Goal: Contribute content: Contribute content

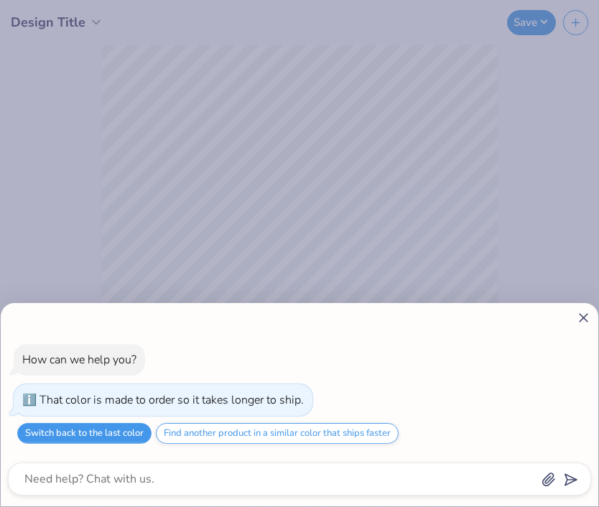
click at [142, 435] on button "Switch back to the last color" at bounding box center [84, 433] width 134 height 21
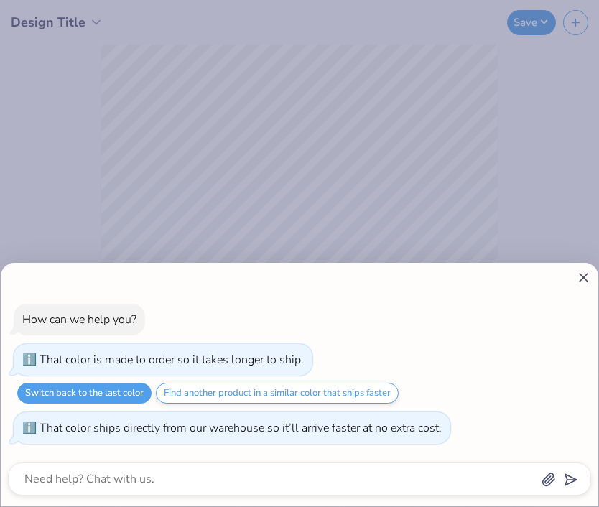
click at [580, 275] on icon at bounding box center [583, 277] width 15 height 15
type textarea "x"
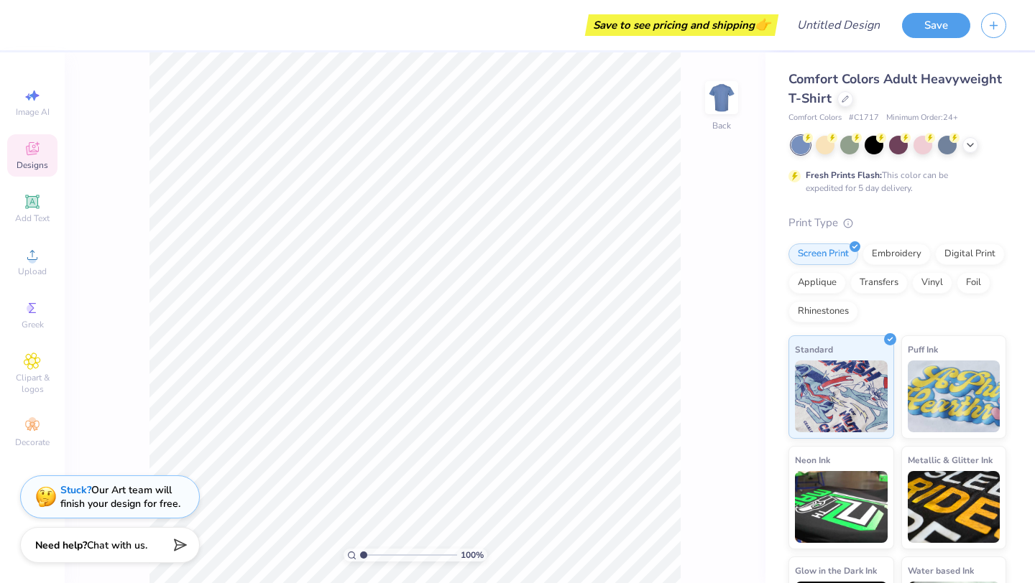
click at [24, 165] on span "Designs" at bounding box center [33, 164] width 32 height 11
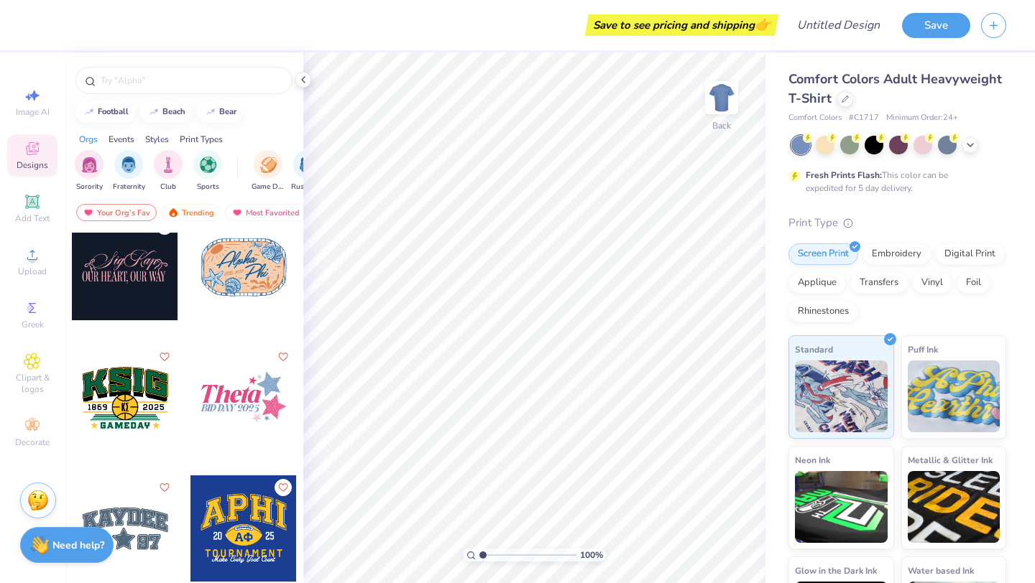
scroll to position [4730, 0]
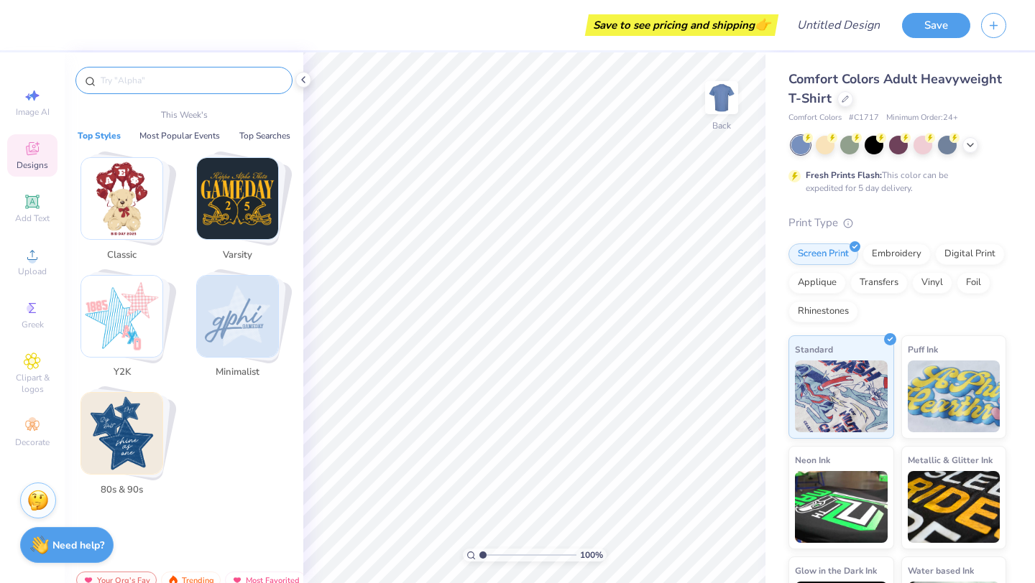
click at [157, 78] on input "text" at bounding box center [191, 80] width 184 height 14
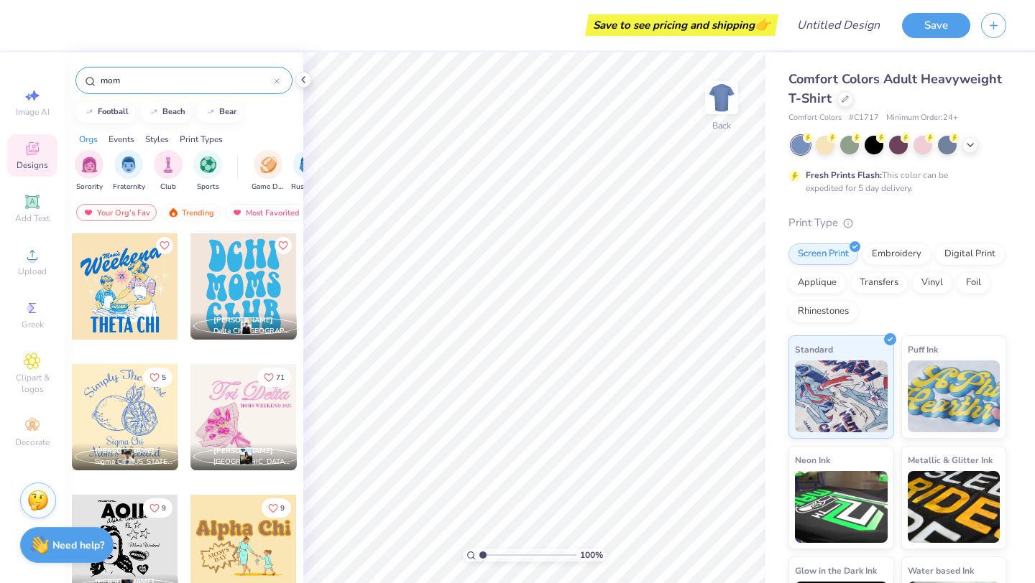
type input "mom"
click at [255, 430] on div at bounding box center [243, 417] width 106 height 106
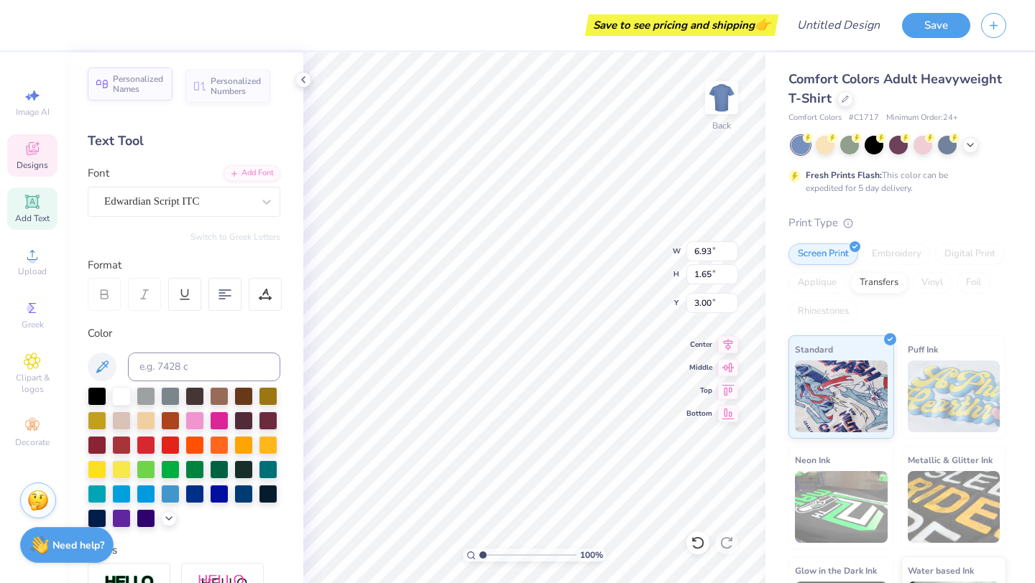
click at [127, 91] on span "Personalized Names" at bounding box center [138, 84] width 51 height 20
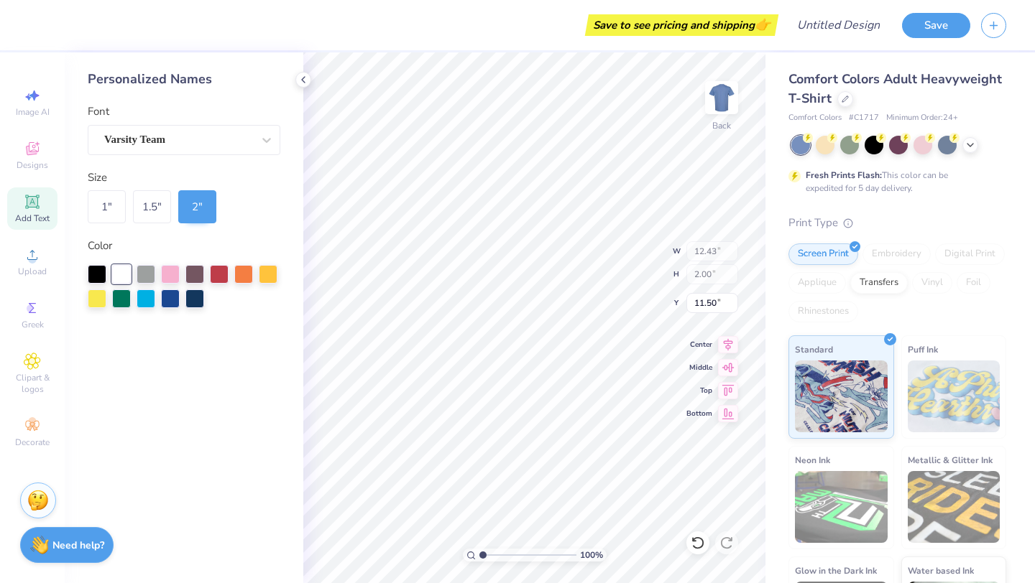
type input "12.43"
type input "2.00"
type input "11.50"
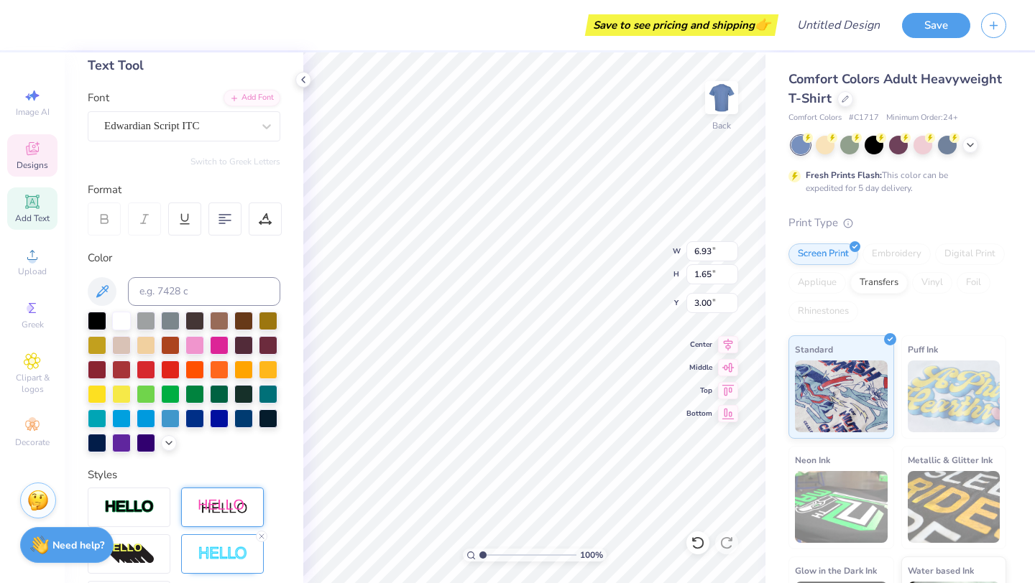
scroll to position [0, 0]
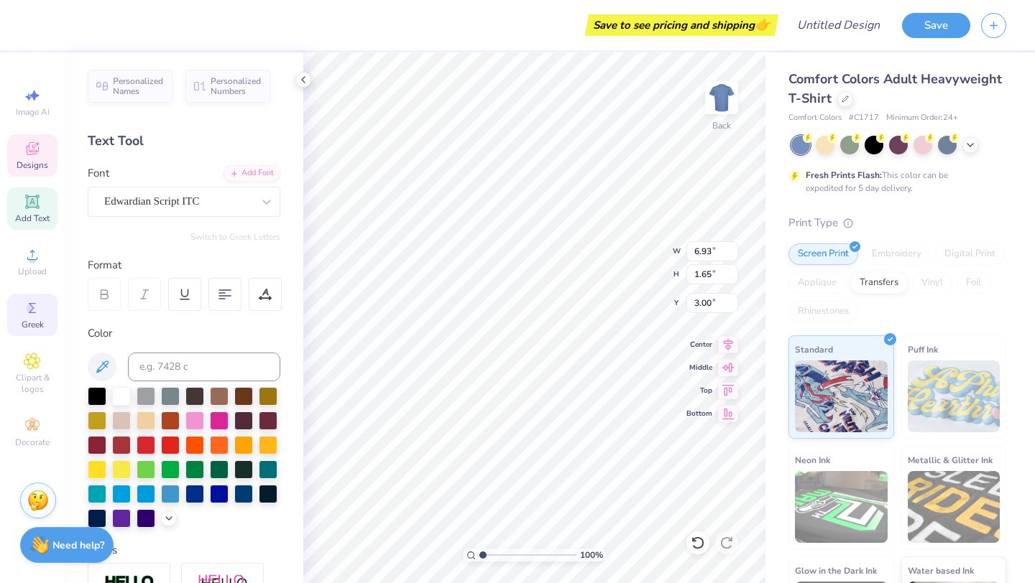
click at [32, 330] on div "Greek" at bounding box center [32, 315] width 50 height 42
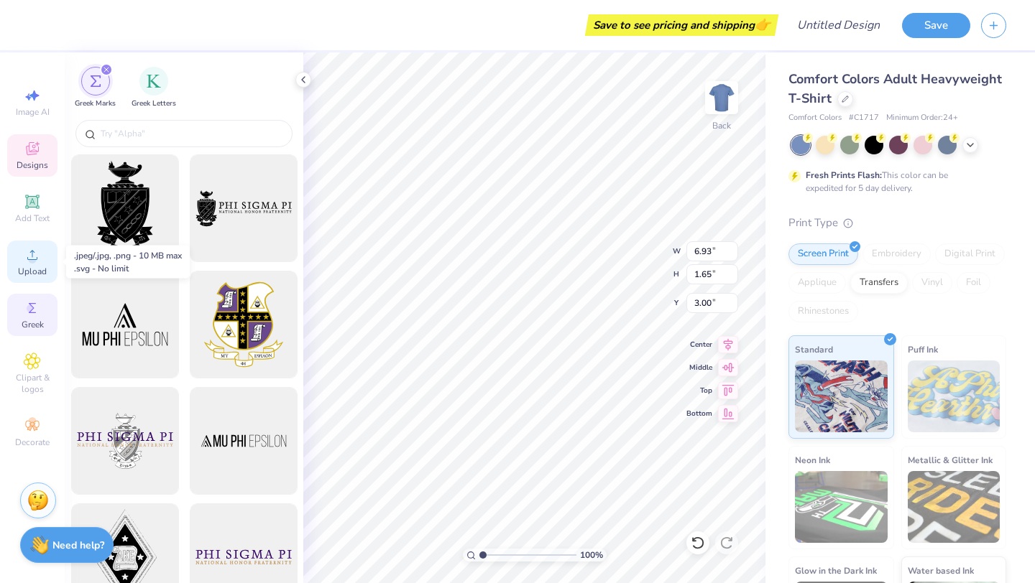
click at [40, 262] on icon at bounding box center [32, 254] width 17 height 17
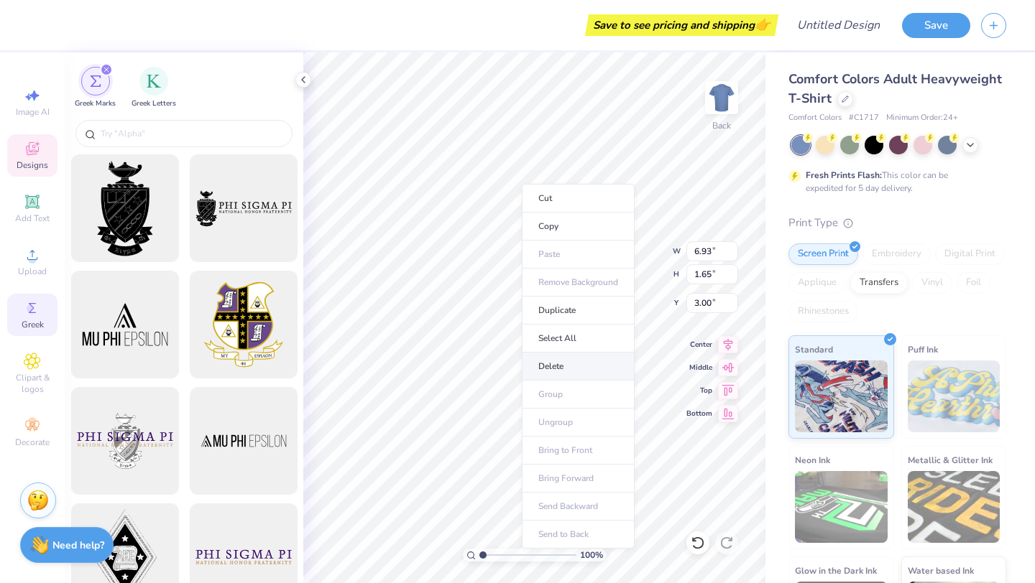
click at [553, 364] on li "Delete" at bounding box center [578, 367] width 113 height 28
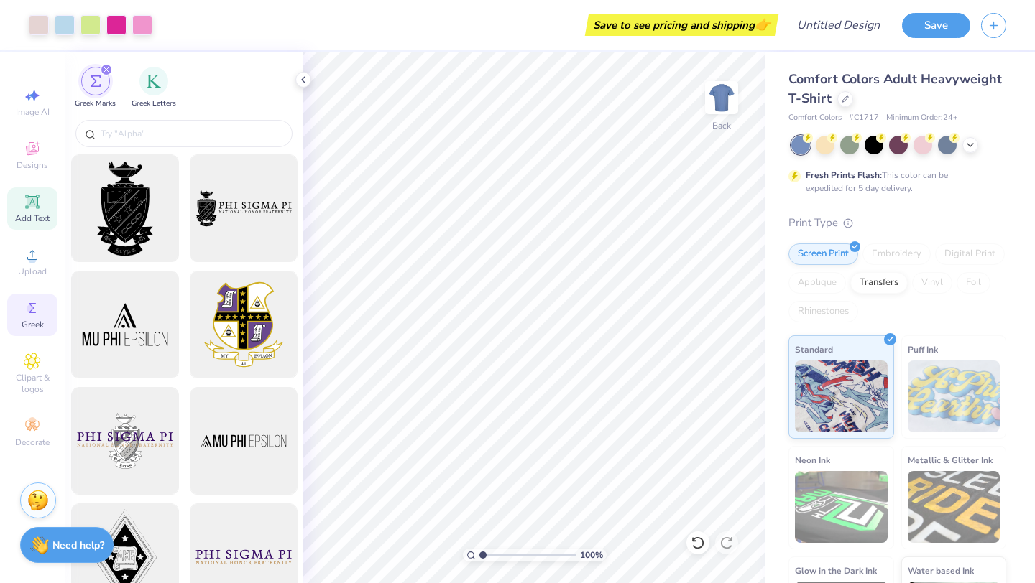
click at [37, 190] on div "Add Text" at bounding box center [32, 209] width 50 height 42
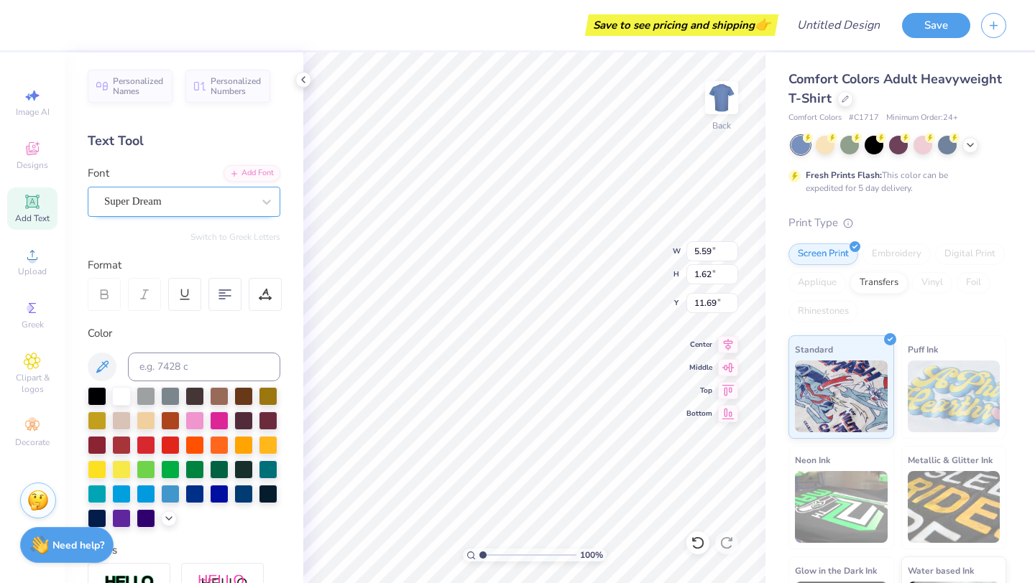
click at [184, 209] on div "Super Dream" at bounding box center [178, 201] width 151 height 22
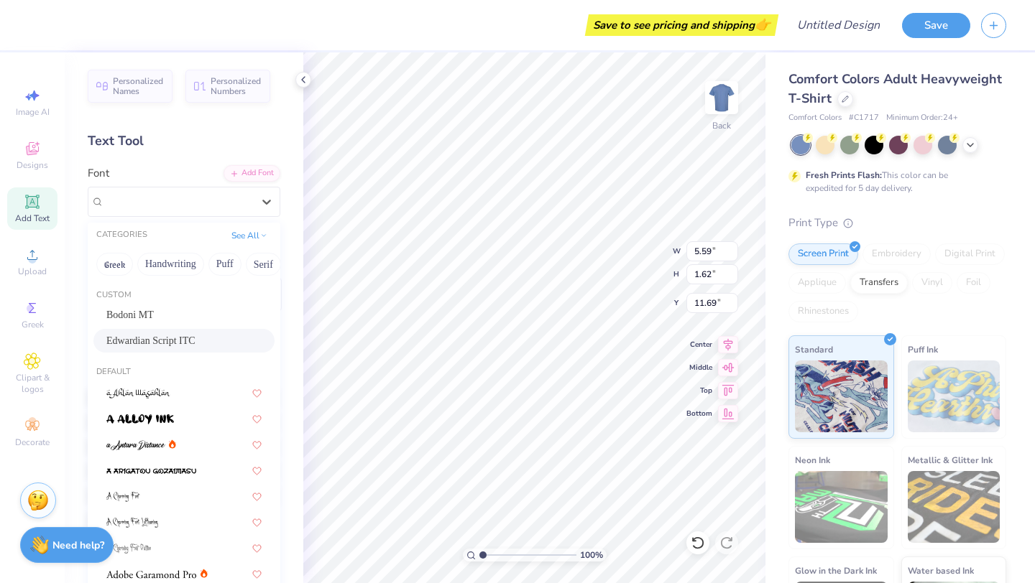
click at [196, 342] on div "Edwardian Script ITC" at bounding box center [183, 340] width 155 height 15
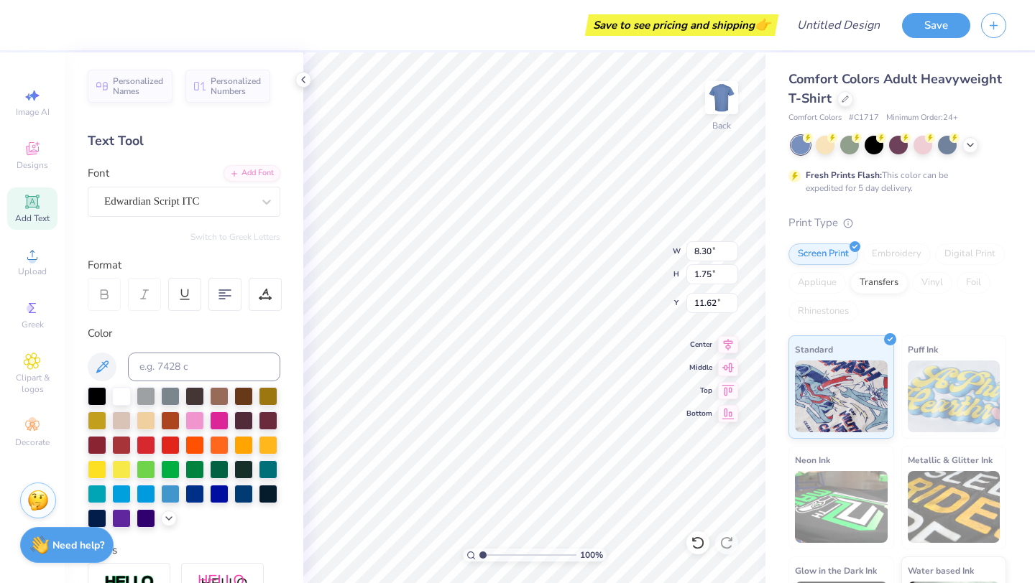
type input "8.30"
type input "1.75"
type input "11.62"
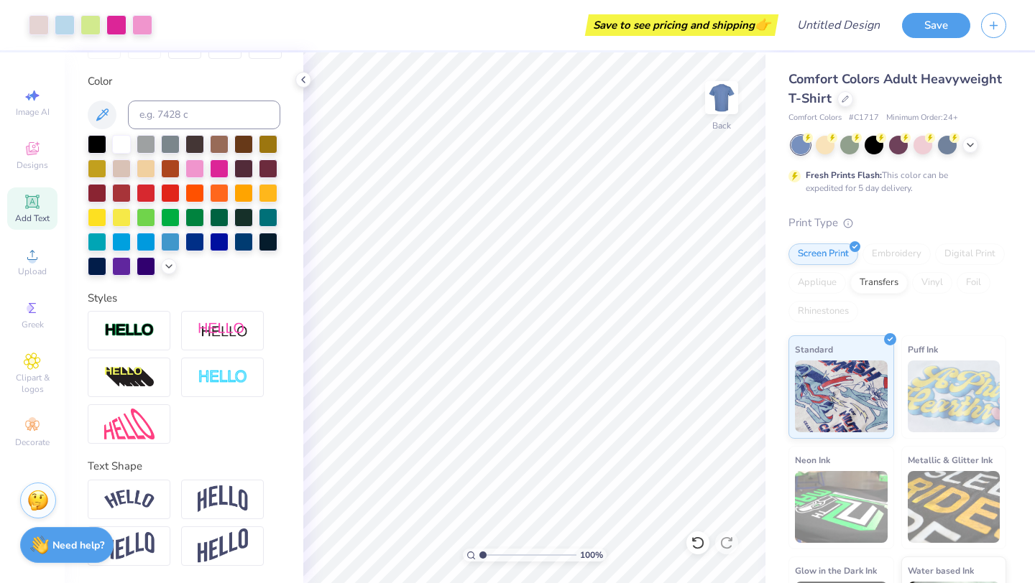
click at [24, 218] on span "Add Text" at bounding box center [32, 218] width 34 height 11
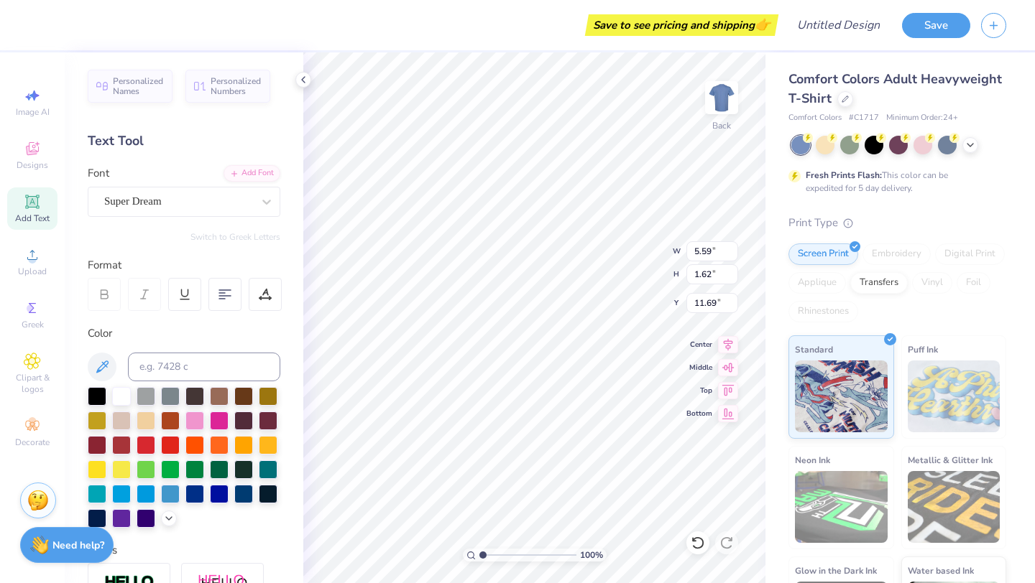
scroll to position [11, 2]
type textarea "T"
type textarea "Chi Omega"
click at [136, 212] on div "Super Dream" at bounding box center [178, 201] width 151 height 22
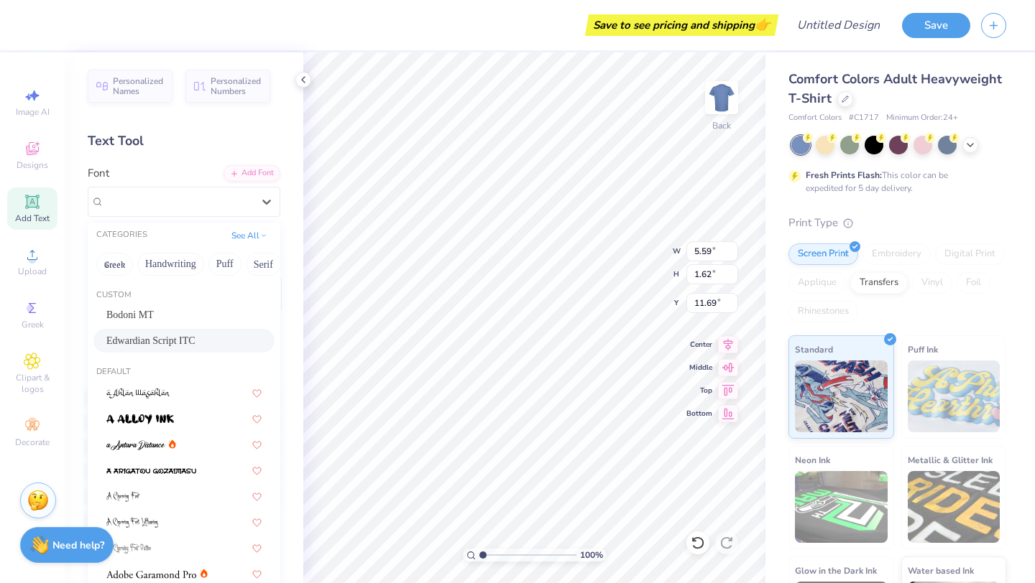
click at [165, 341] on span "Edwardian Script ITC" at bounding box center [150, 340] width 89 height 15
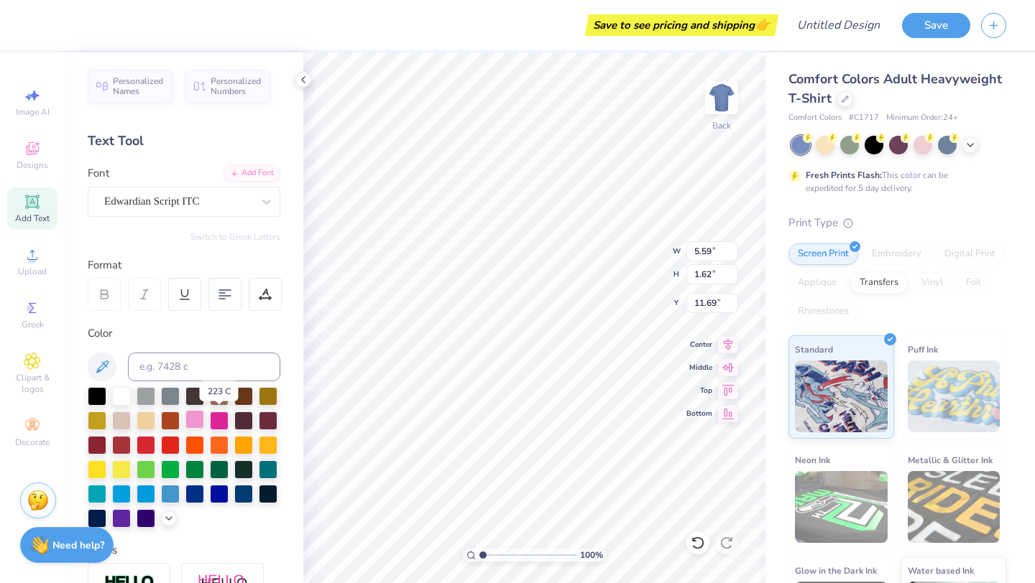
click at [204, 423] on div at bounding box center [194, 419] width 19 height 19
type input "8.40"
type input "2.36"
type input "1.82"
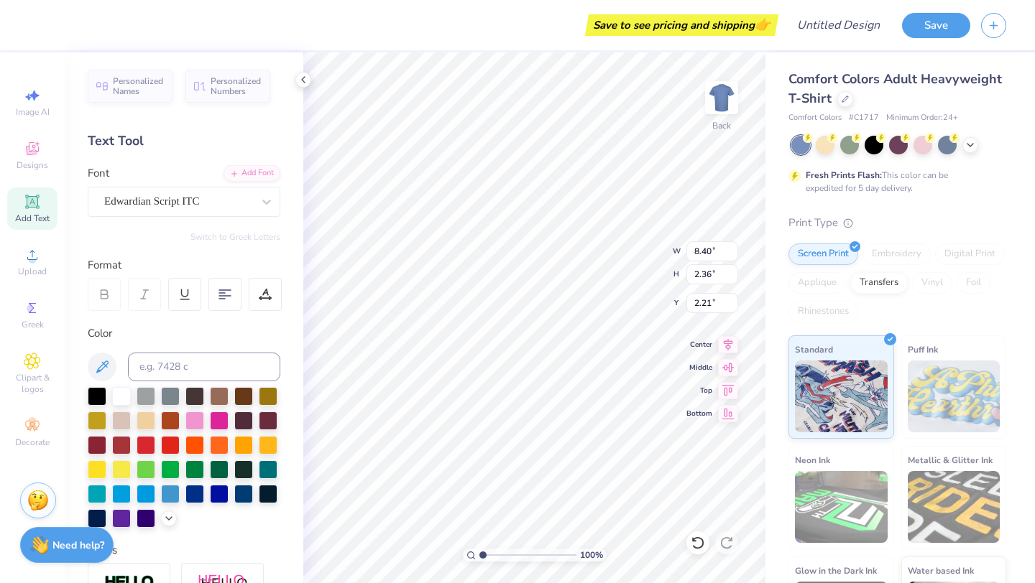
type input "2.21"
click at [598, 144] on icon at bounding box center [969, 143] width 11 height 11
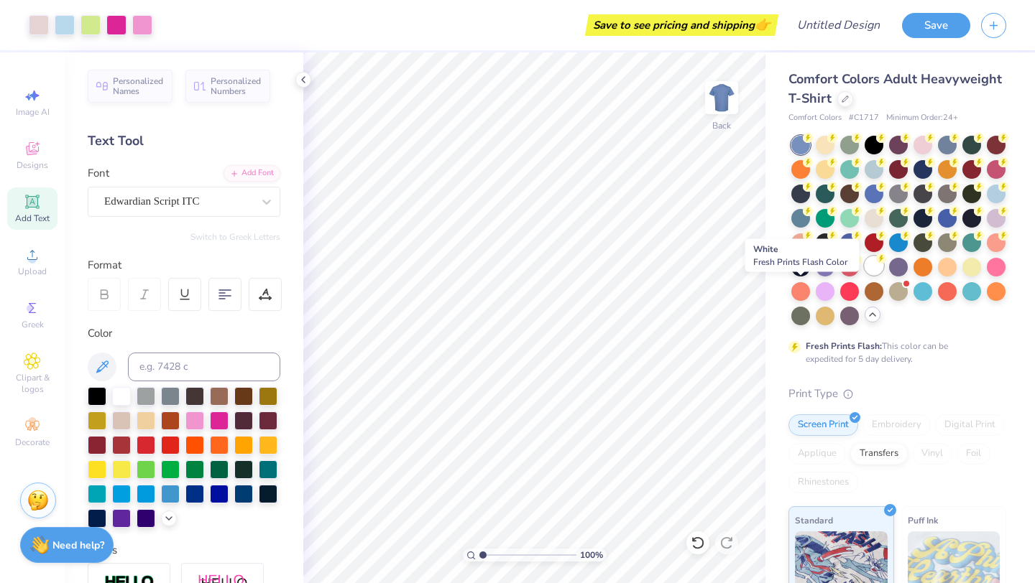
click at [598, 275] on div at bounding box center [873, 265] width 19 height 19
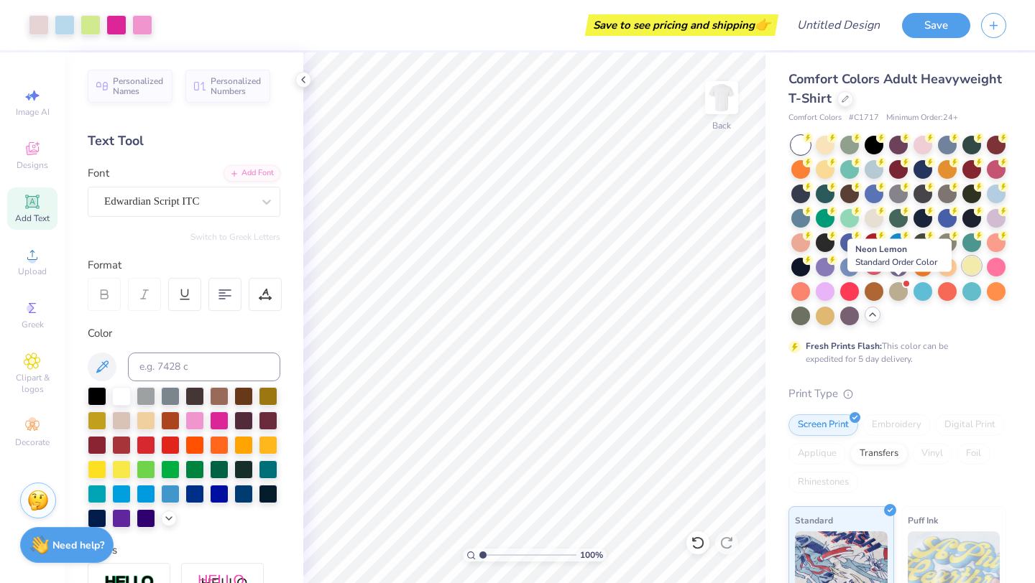
click at [598, 275] on div at bounding box center [971, 265] width 19 height 19
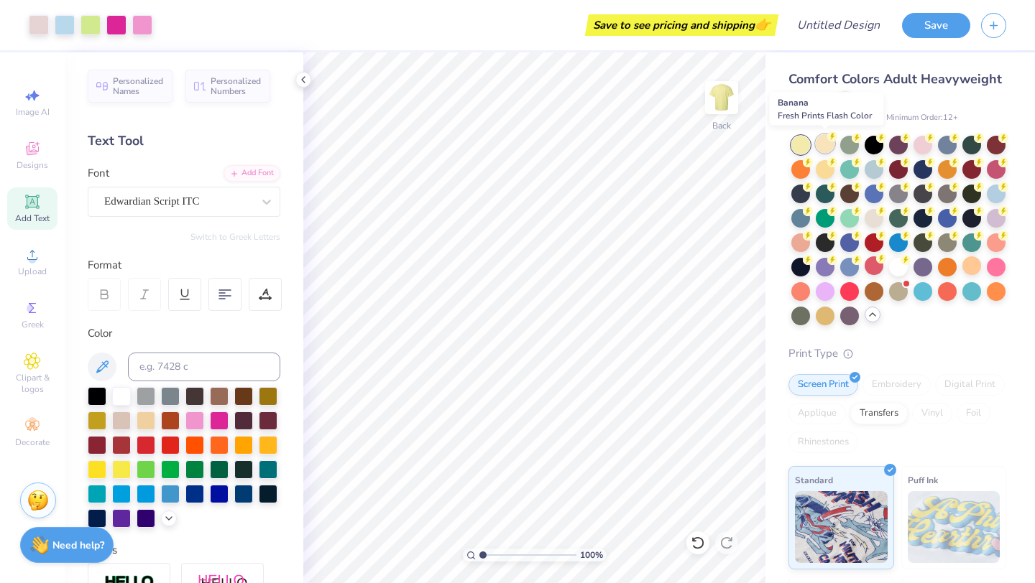
click at [598, 146] on div at bounding box center [824, 143] width 19 height 19
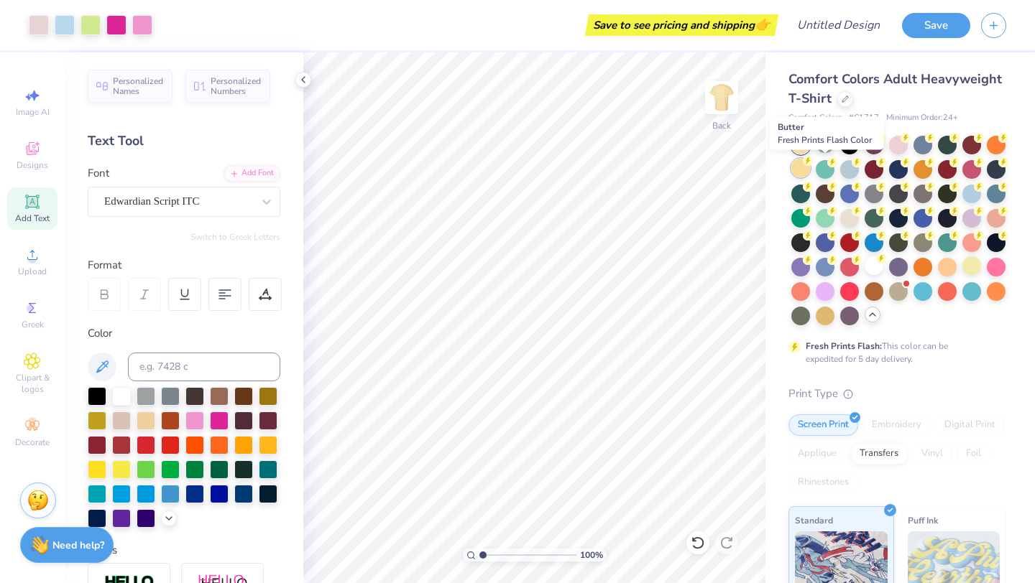
click at [598, 174] on div at bounding box center [800, 168] width 19 height 19
click at [598, 275] on div at bounding box center [971, 265] width 19 height 19
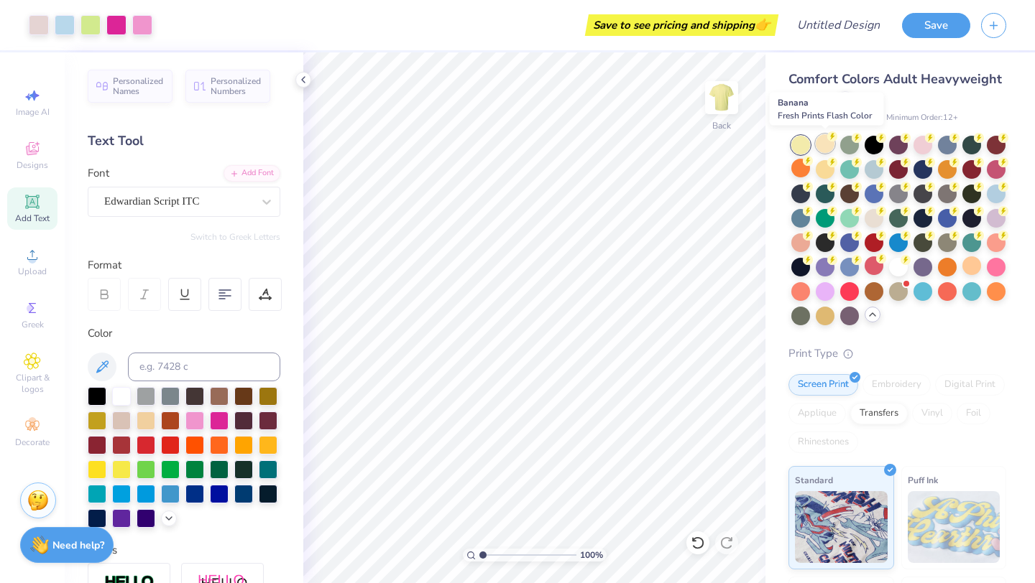
click at [598, 142] on div at bounding box center [824, 143] width 19 height 19
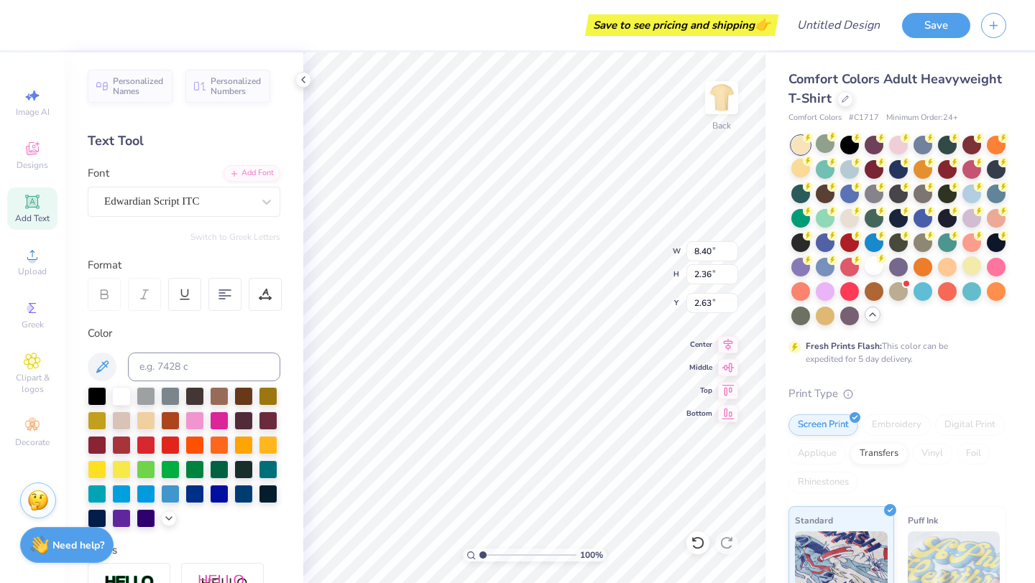
type input "2.63"
click at [598, 417] on div "Comfort Colors Adult Heavyweight T-Shirt Comfort Colors # C1717 Minimum Order: …" at bounding box center [899, 441] width 269 height 779
type input "8.40"
type input "2.36"
type input "2.63"
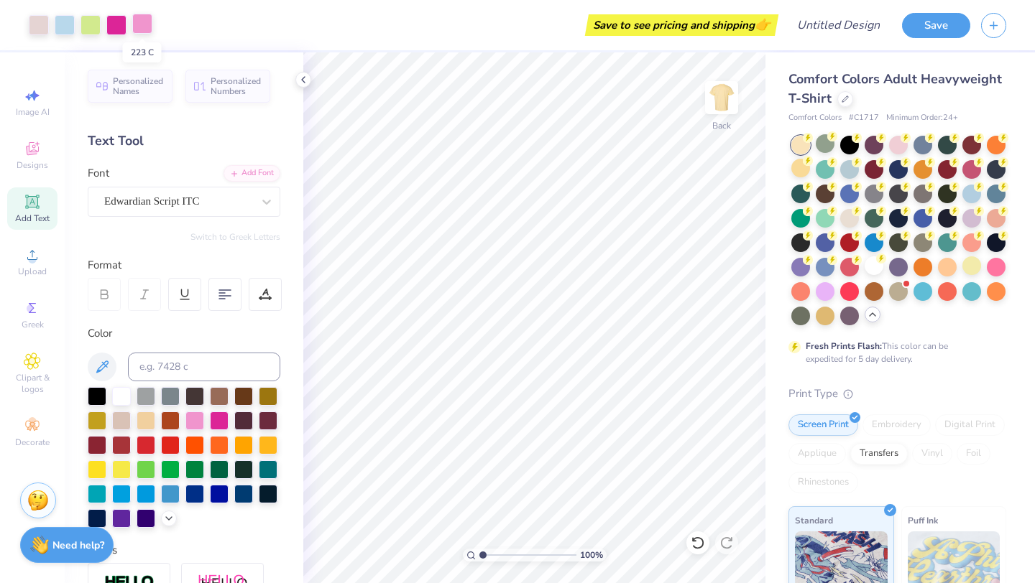
click at [139, 29] on div at bounding box center [142, 24] width 20 height 20
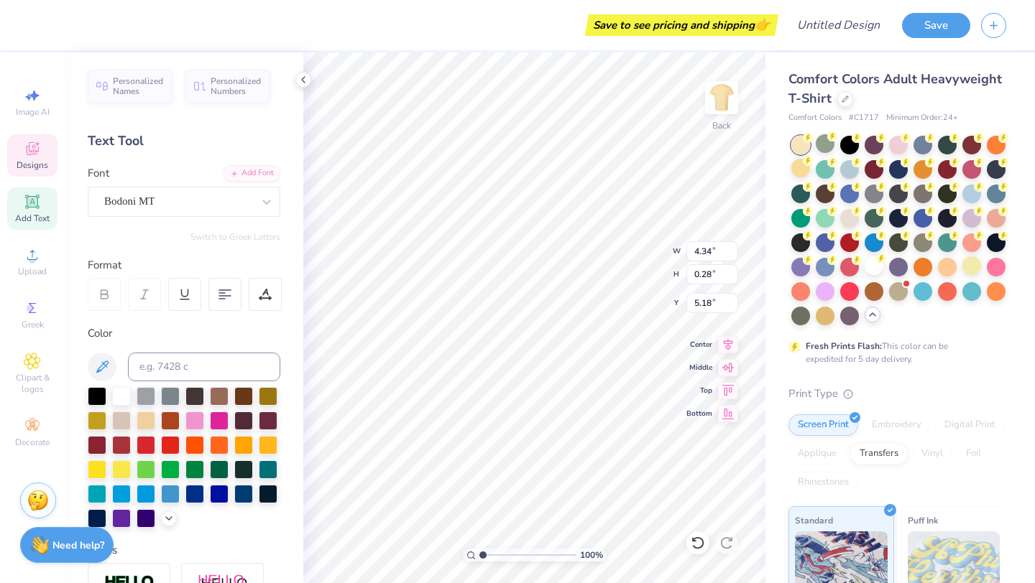
type input "5.18"
click at [598, 312] on div "Comfort Colors Adult Heavyweight T-Shirt Comfort Colors # C1717 Minimum Order: …" at bounding box center [899, 441] width 269 height 779
type input "4.44"
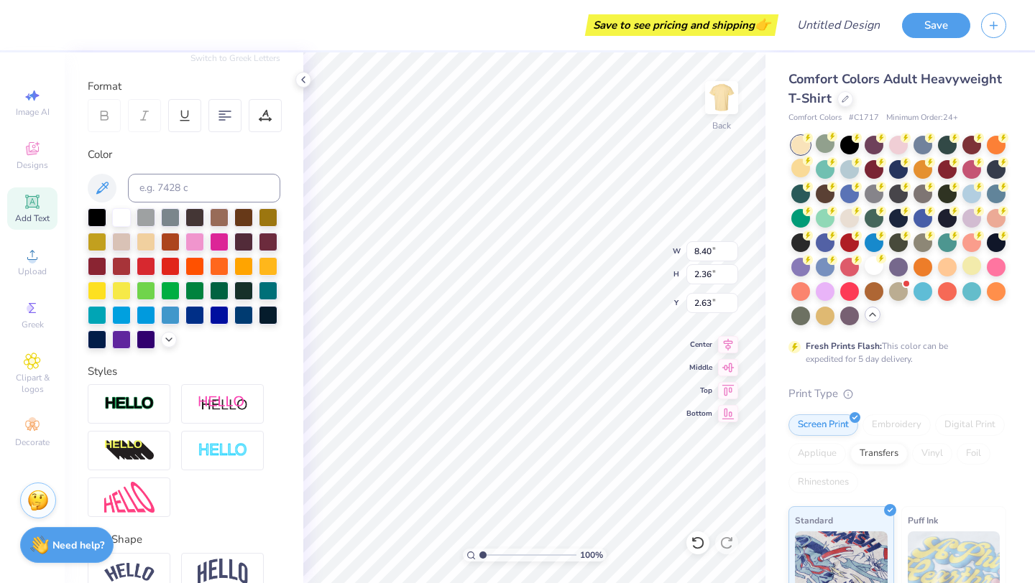
scroll to position [196, 0]
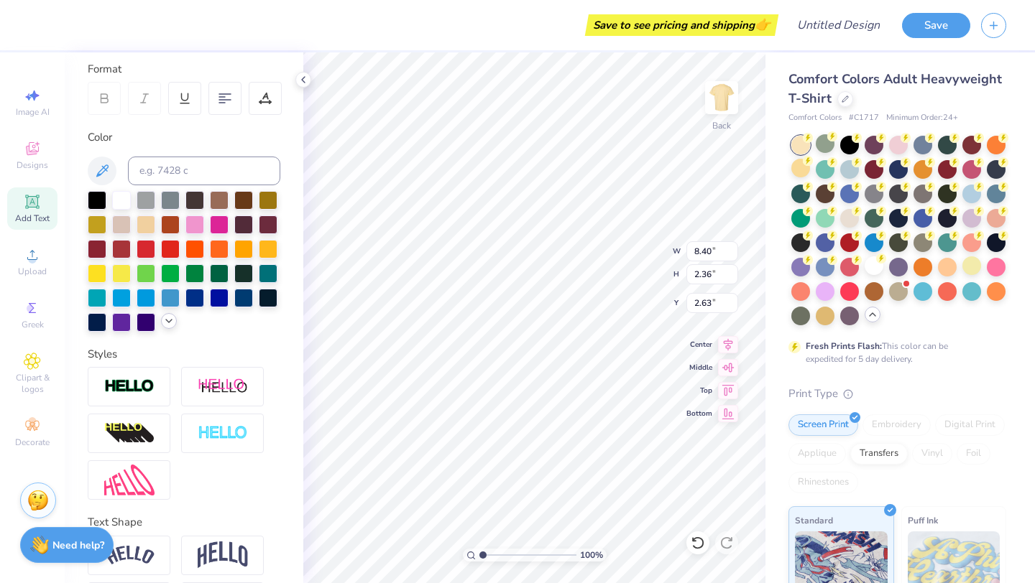
click at [163, 327] on icon at bounding box center [168, 320] width 11 height 11
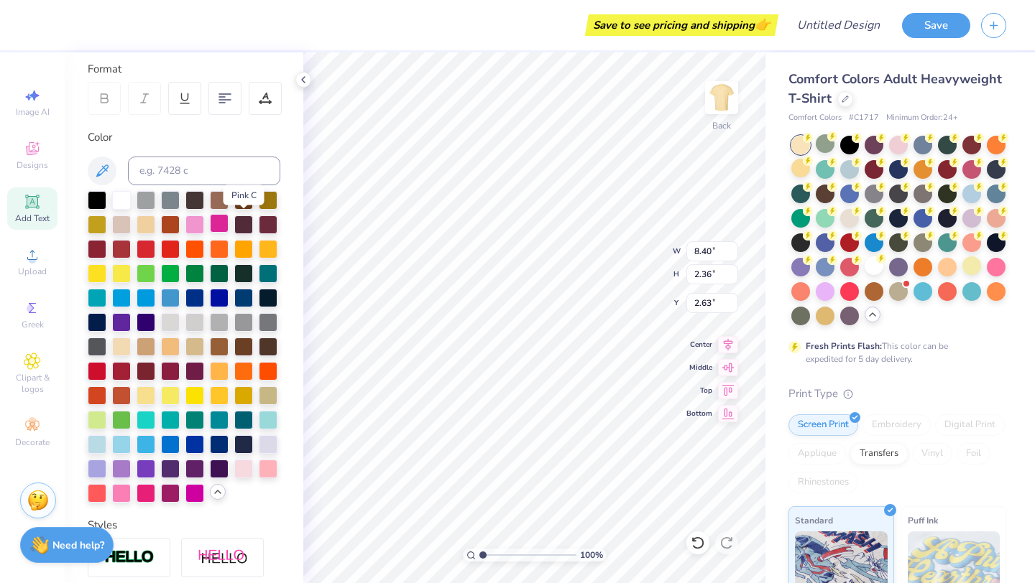
click at [228, 231] on div at bounding box center [219, 223] width 19 height 19
type input "4.75"
type input "4.43"
type input "4.44"
type input "4.34"
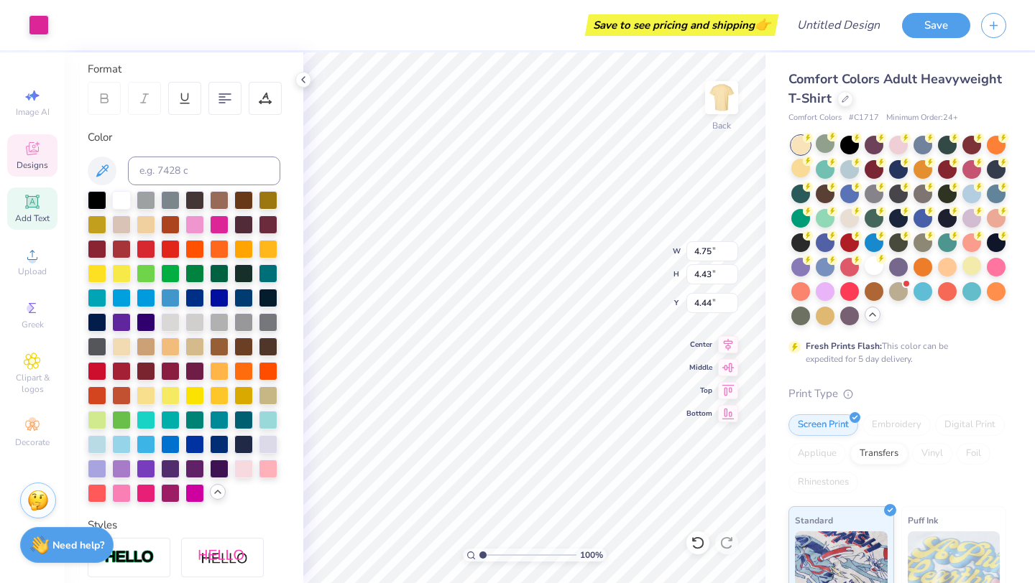
type input "0.28"
type input "5.18"
type input "8.40"
type input "2.36"
type input "2.63"
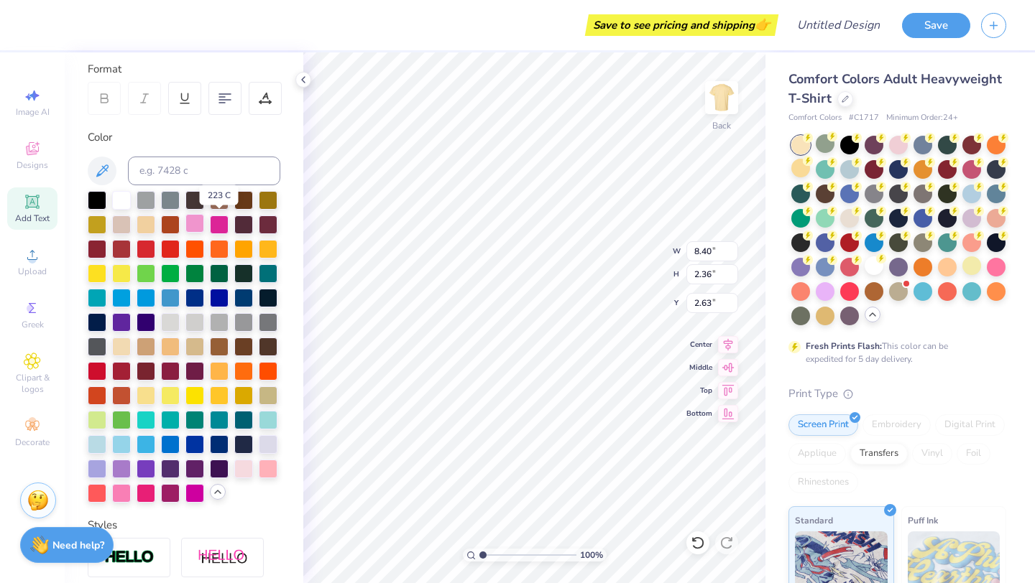
click at [204, 227] on div at bounding box center [194, 223] width 19 height 19
click at [131, 501] on div at bounding box center [121, 492] width 19 height 19
click at [228, 226] on div at bounding box center [219, 223] width 19 height 19
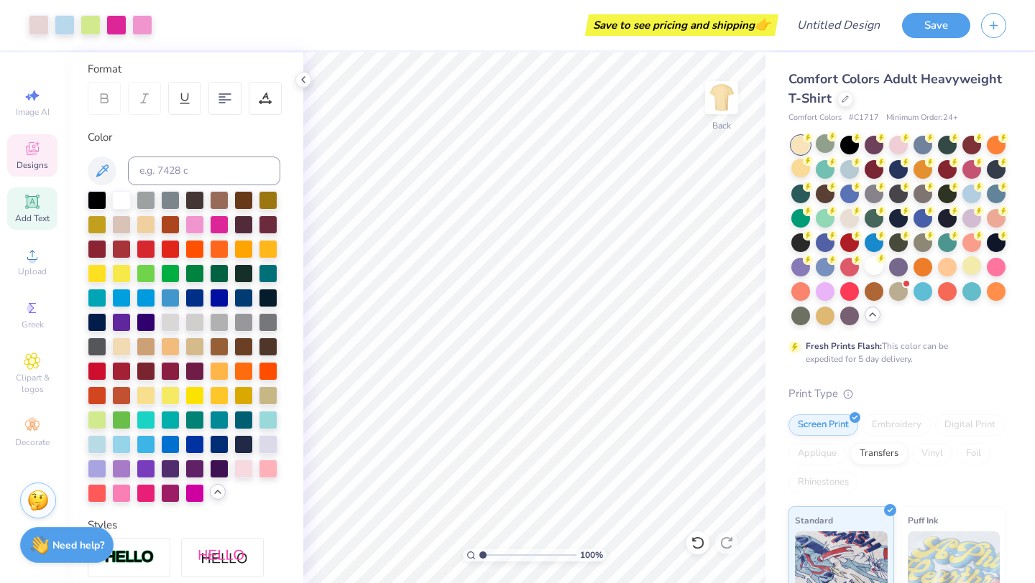
click at [35, 160] on span "Designs" at bounding box center [33, 164] width 32 height 11
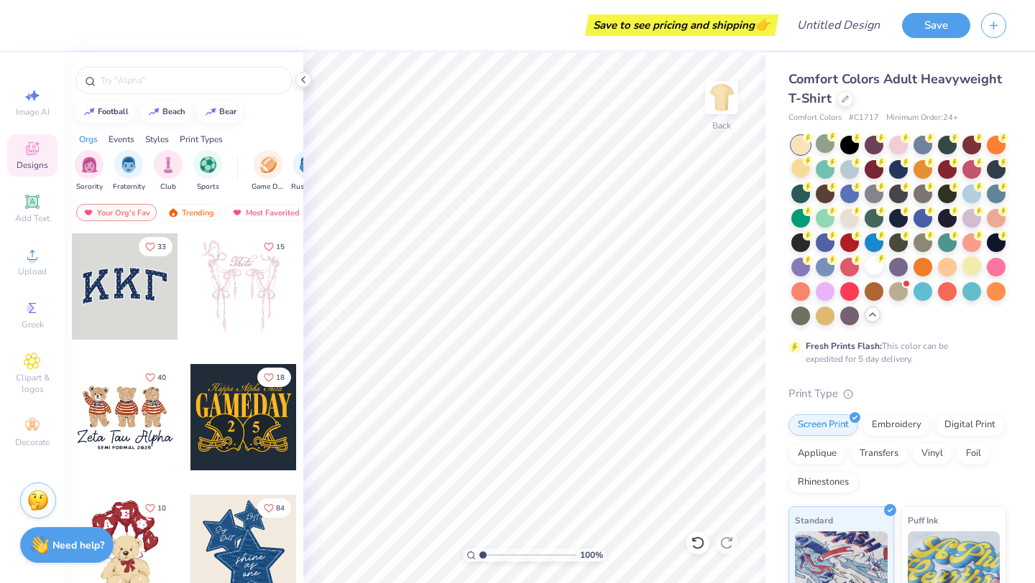
click at [93, 305] on div at bounding box center [125, 286] width 106 height 106
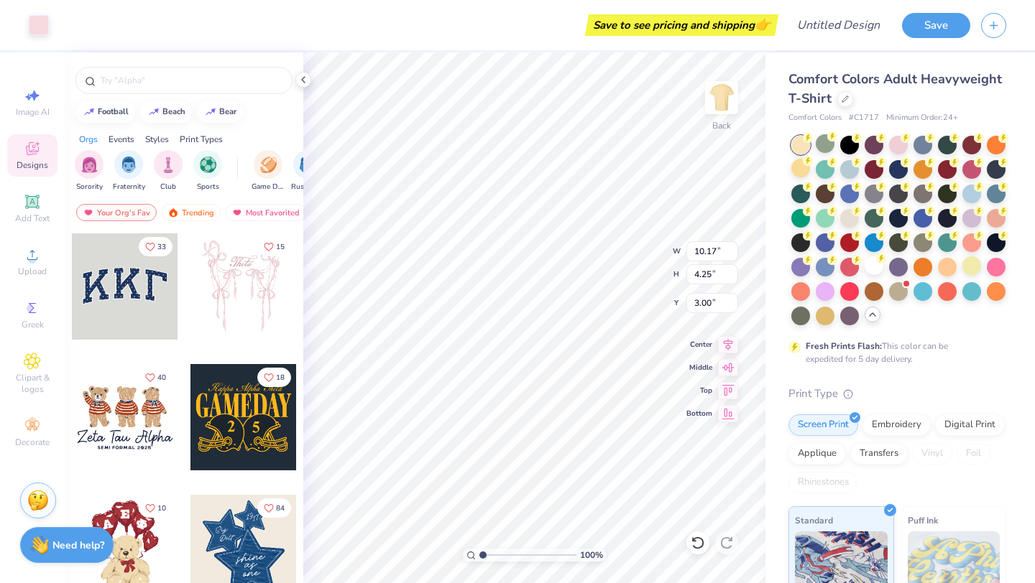
click at [25, 146] on icon at bounding box center [32, 148] width 17 height 17
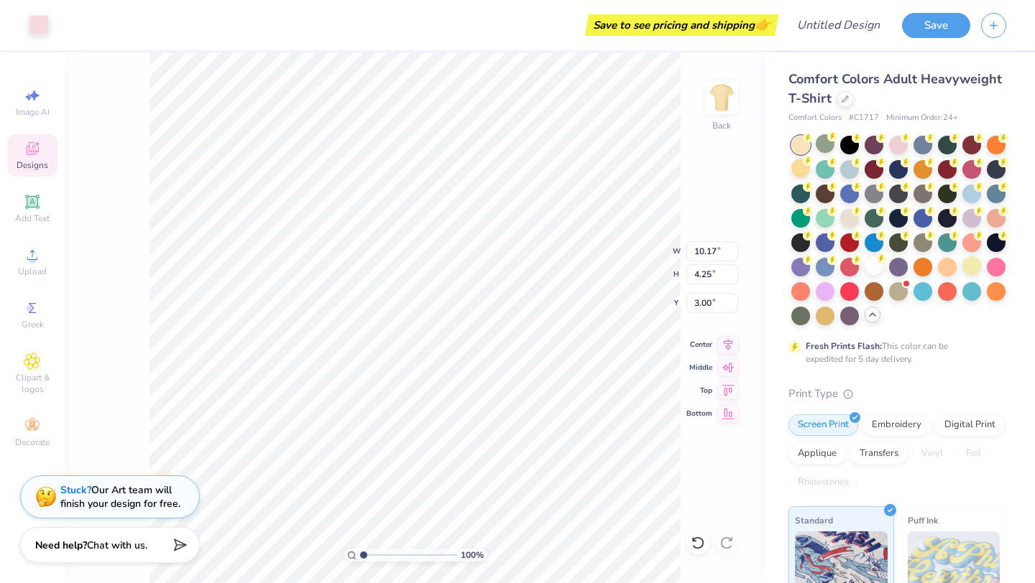
click at [29, 147] on icon at bounding box center [32, 150] width 11 height 9
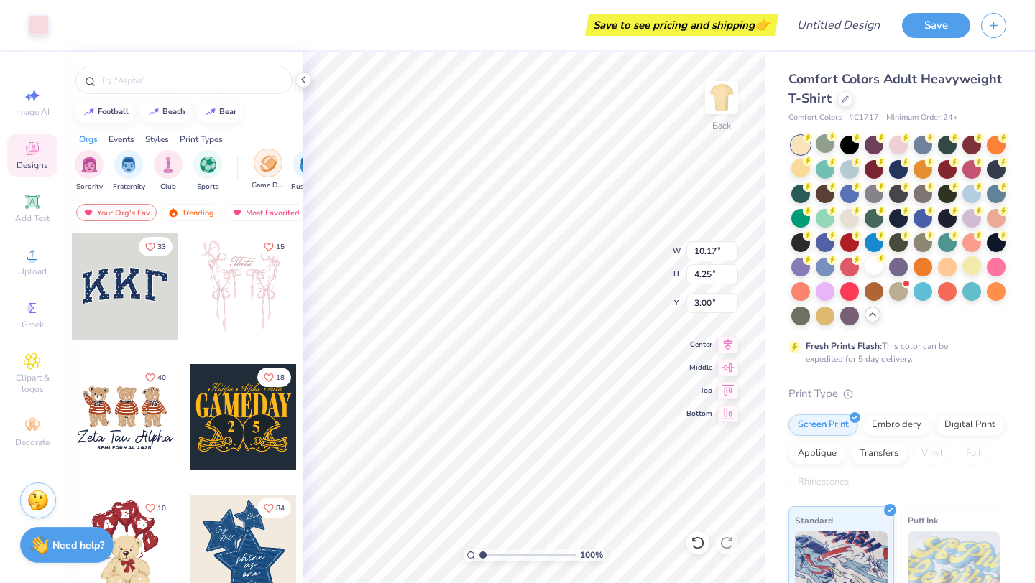
type input "10.26"
type input "4.38"
type input "3.09"
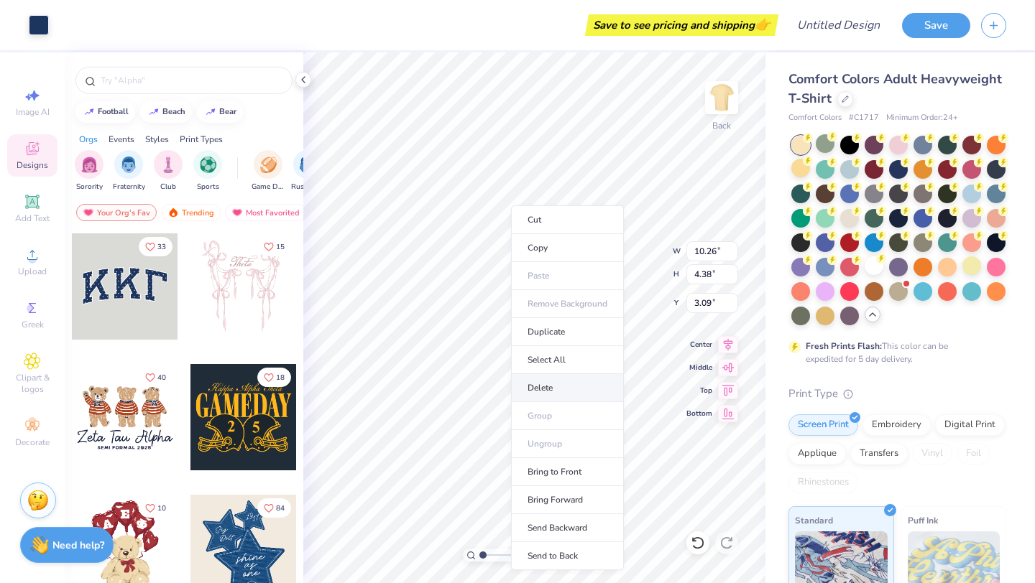
click at [574, 388] on li "Delete" at bounding box center [567, 388] width 113 height 28
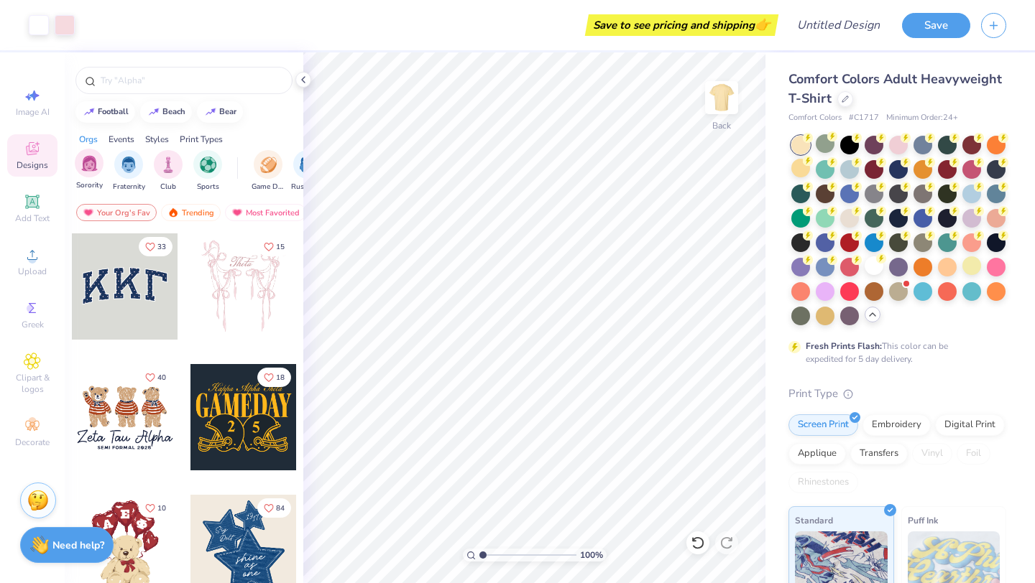
click at [93, 179] on div "Sorority" at bounding box center [89, 170] width 29 height 42
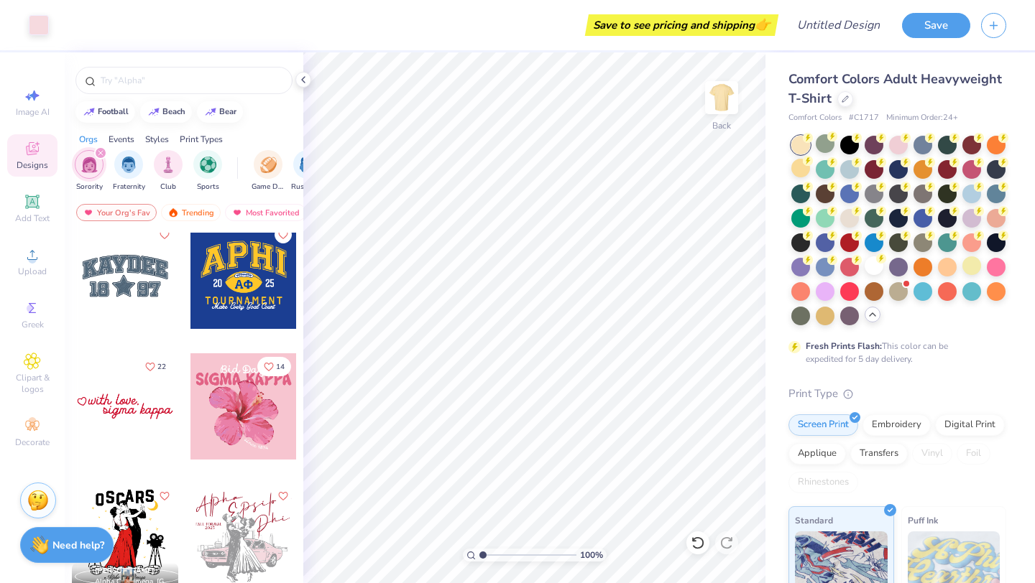
scroll to position [4104, 0]
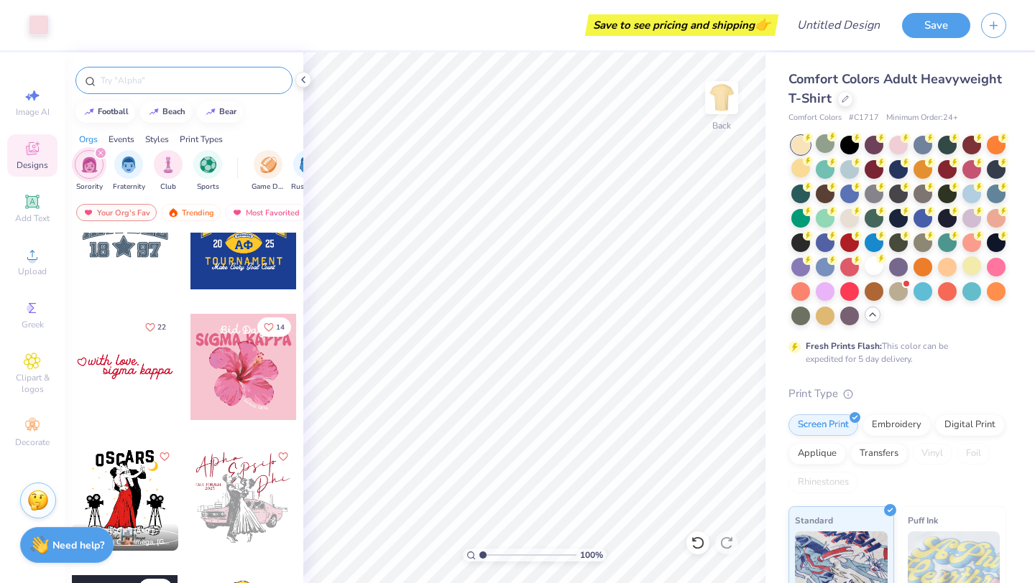
click at [165, 88] on div at bounding box center [183, 80] width 217 height 27
click at [145, 83] on input "text" at bounding box center [191, 80] width 184 height 14
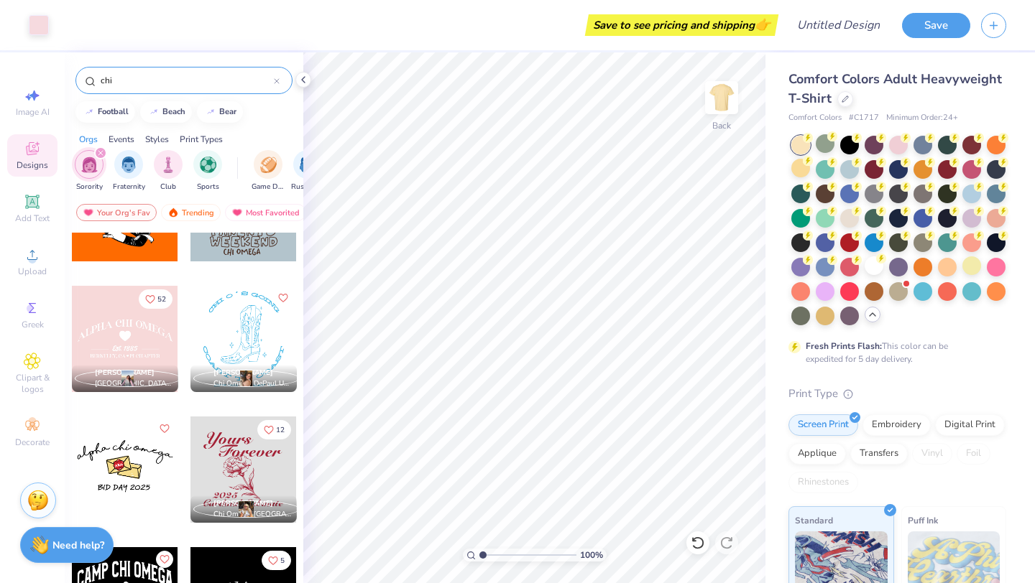
scroll to position [1129, 0]
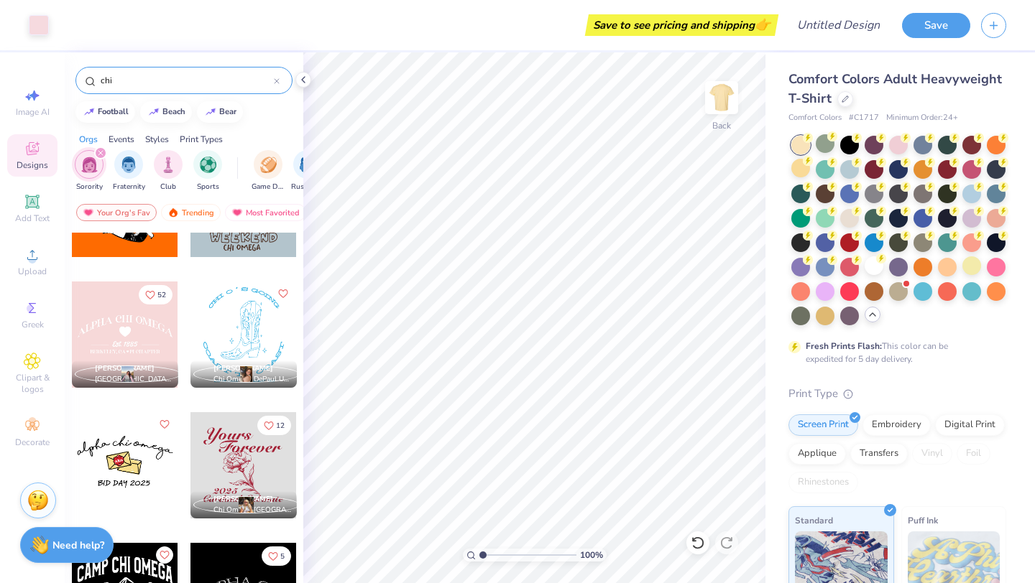
type input "chi"
click at [248, 466] on div at bounding box center [243, 465] width 106 height 106
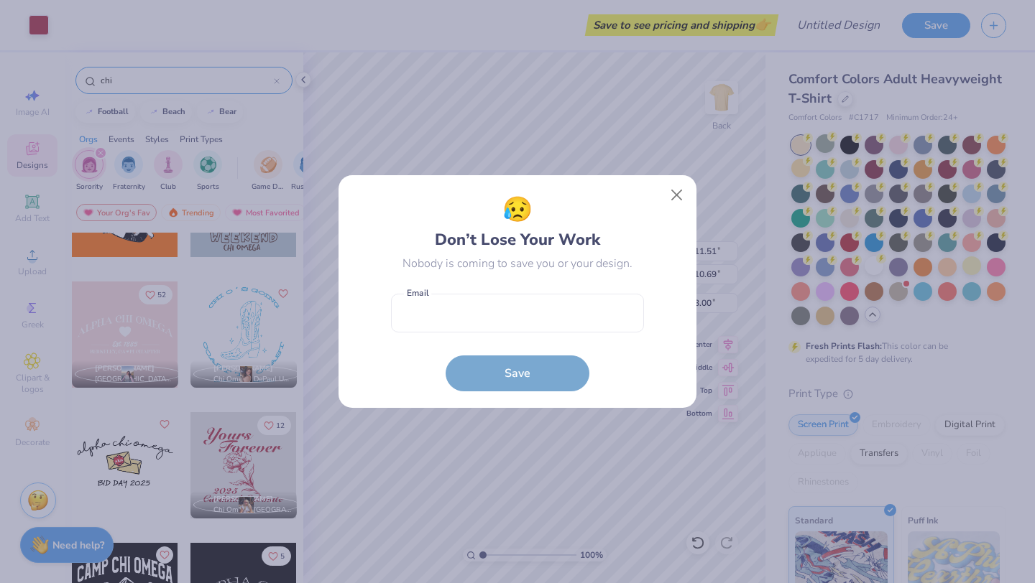
click at [532, 248] on body "Art colors Save to see pricing and shipping 👉 Design Title Save Image AI Design…" at bounding box center [517, 291] width 1035 height 583
click at [598, 204] on button "Close" at bounding box center [676, 195] width 27 height 27
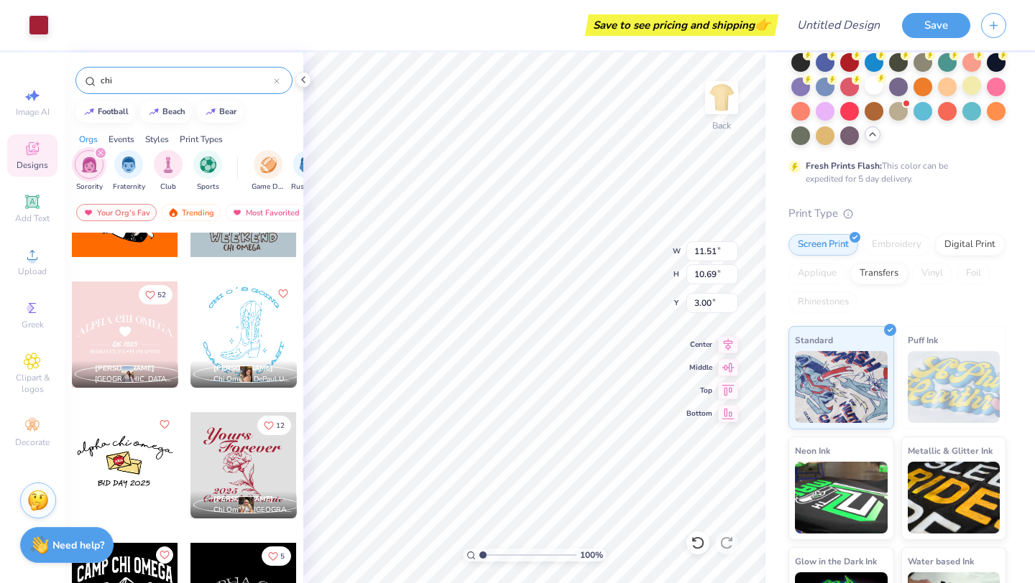
scroll to position [0, 0]
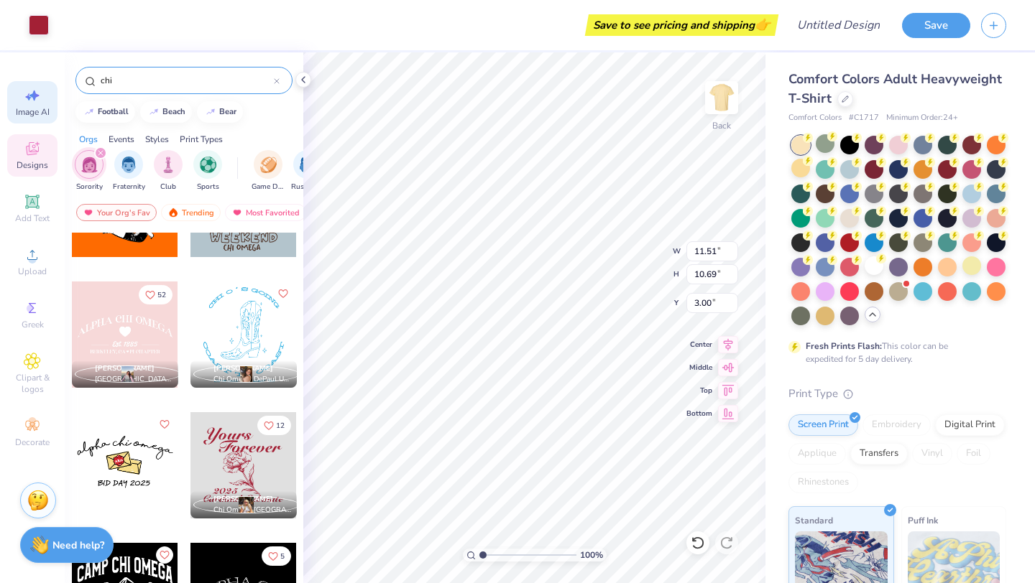
click at [27, 103] on icon at bounding box center [32, 95] width 17 height 17
select select "4"
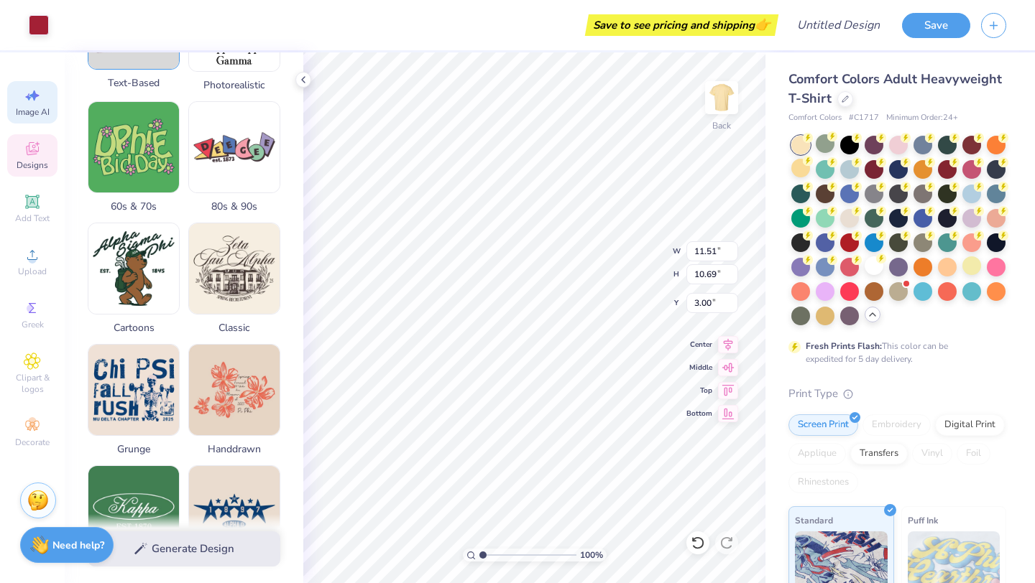
scroll to position [523, 0]
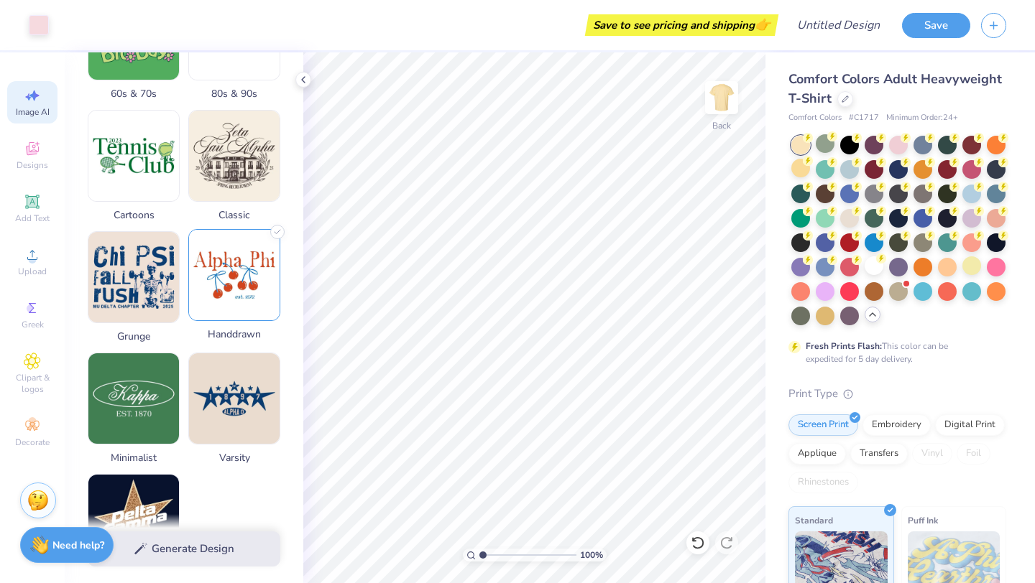
click at [246, 305] on img at bounding box center [234, 275] width 91 height 91
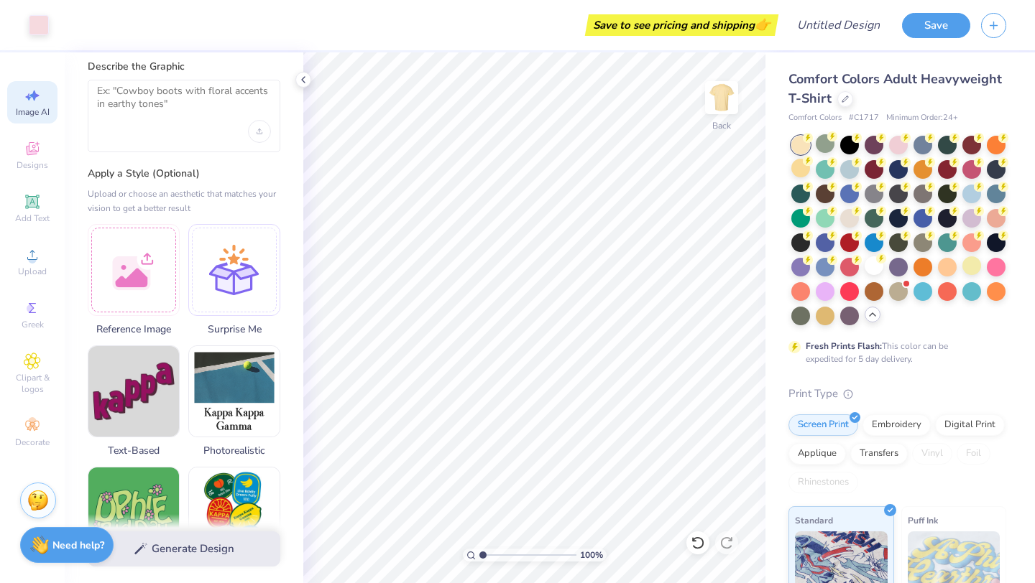
scroll to position [0, 0]
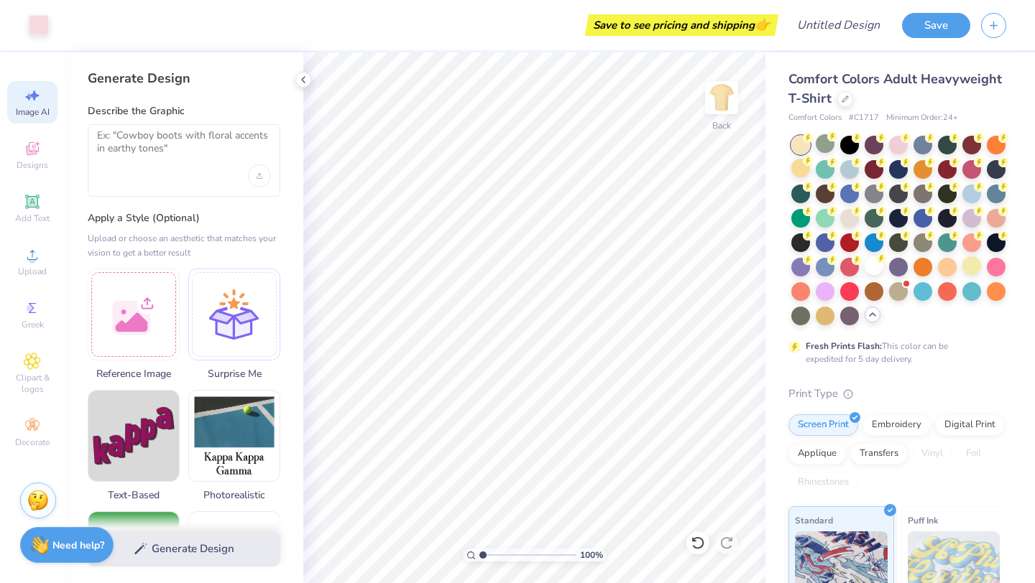
click at [175, 182] on div at bounding box center [184, 160] width 193 height 73
click at [134, 138] on textarea at bounding box center [184, 147] width 174 height 36
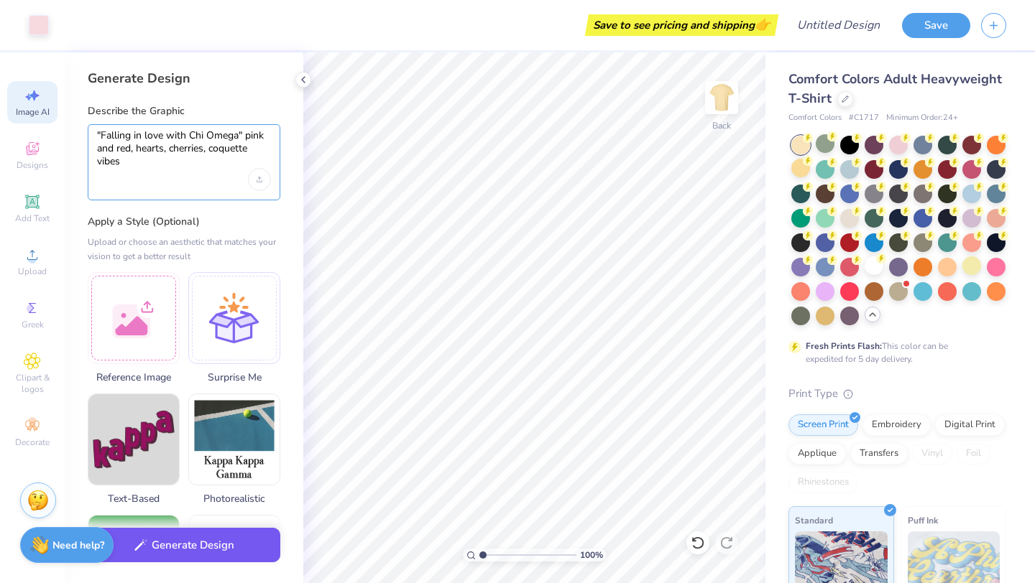
type textarea ""Falling in love with Chi Omega" pink and red, hearts, cherries, coquette vibes"
click at [203, 507] on button "Generate Design" at bounding box center [184, 545] width 193 height 35
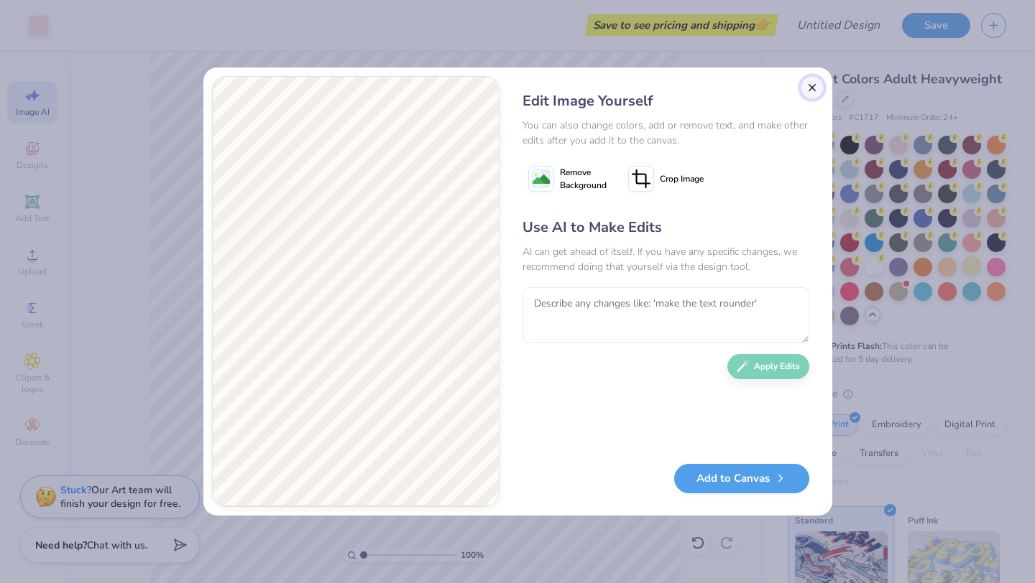
click at [598, 93] on button "Close" at bounding box center [811, 87] width 23 height 23
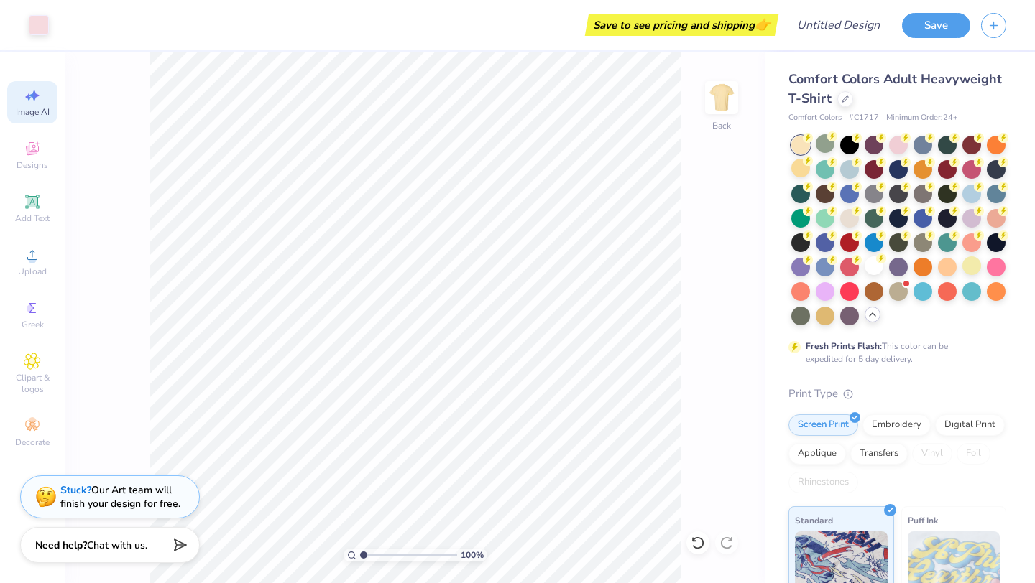
scroll to position [0, 32]
click at [34, 161] on span "Designs" at bounding box center [33, 164] width 32 height 11
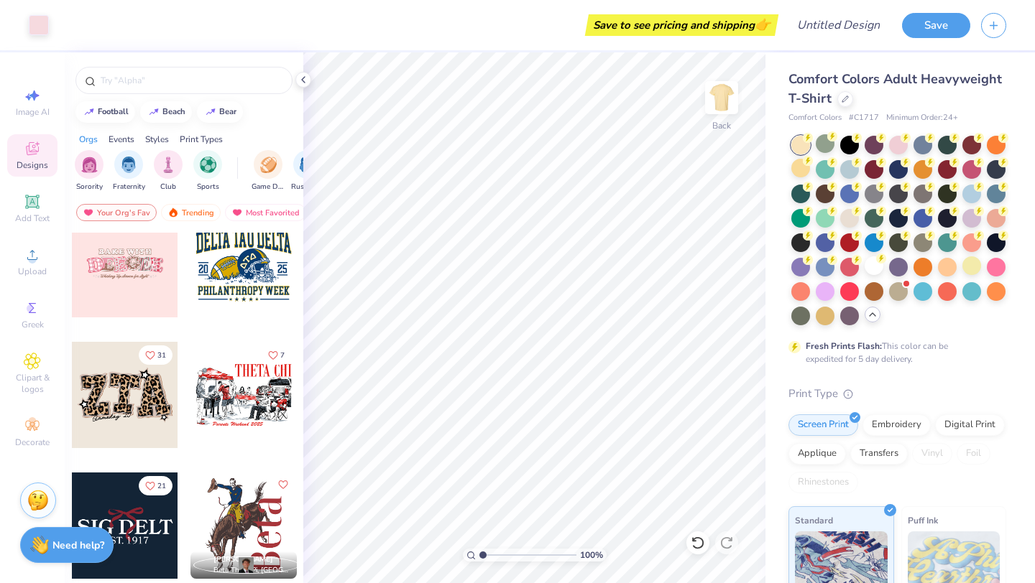
scroll to position [2651, 0]
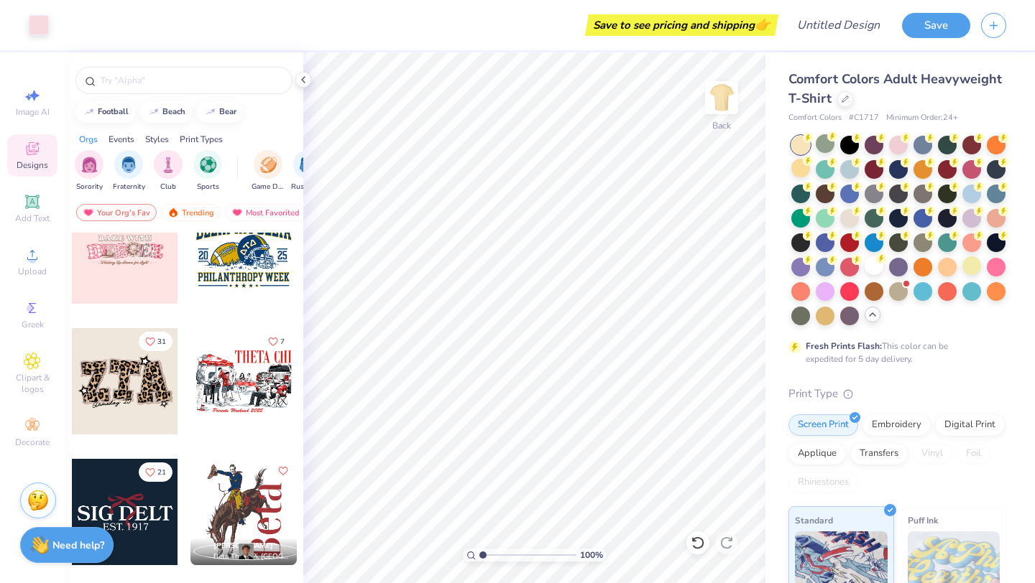
click at [101, 420] on div at bounding box center [125, 381] width 106 height 106
click at [22, 211] on div "Add Text" at bounding box center [32, 209] width 50 height 42
